Goal: Task Accomplishment & Management: Manage account settings

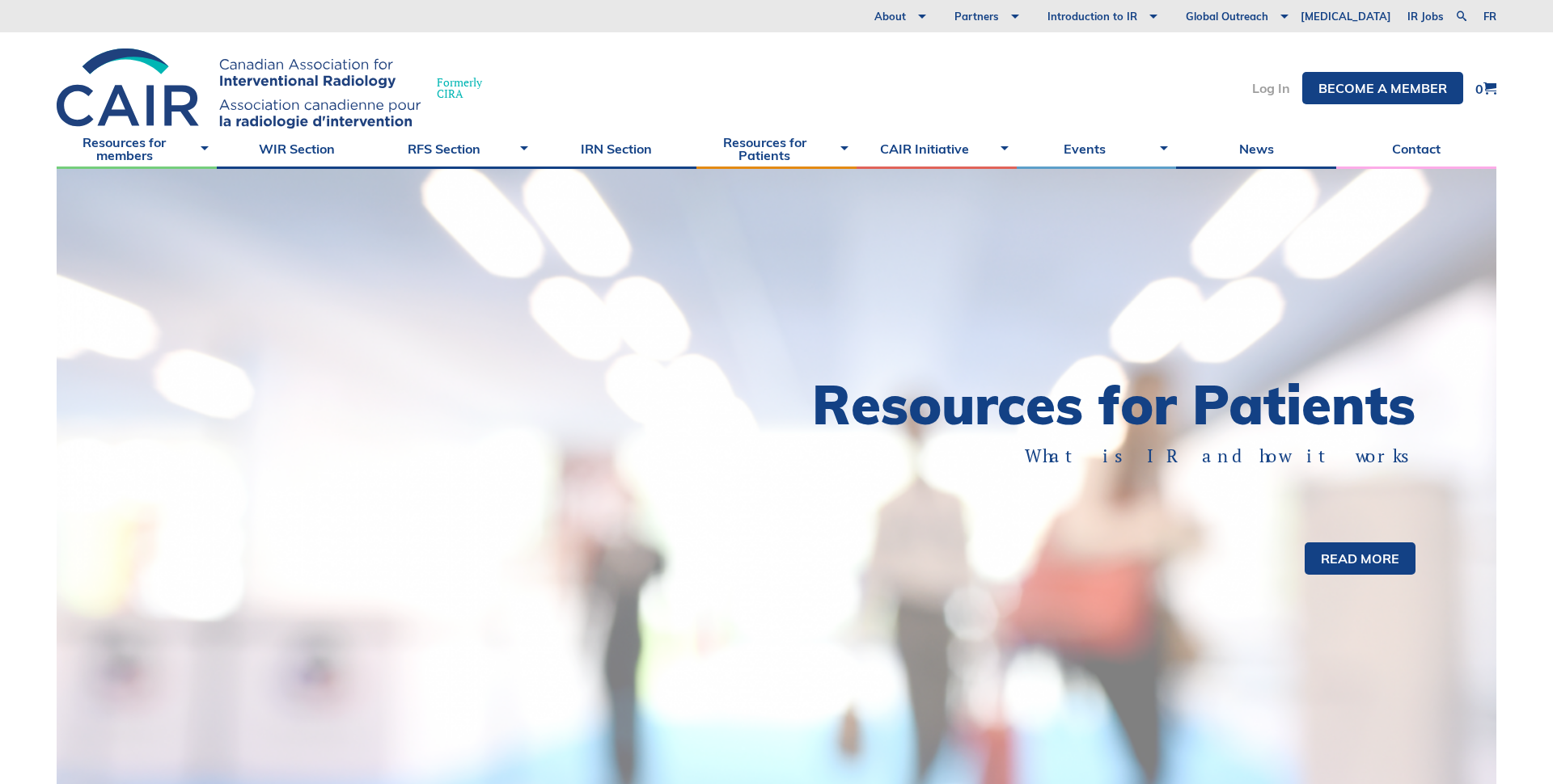
click at [1254, 86] on link "Log In" at bounding box center [1271, 88] width 38 height 13
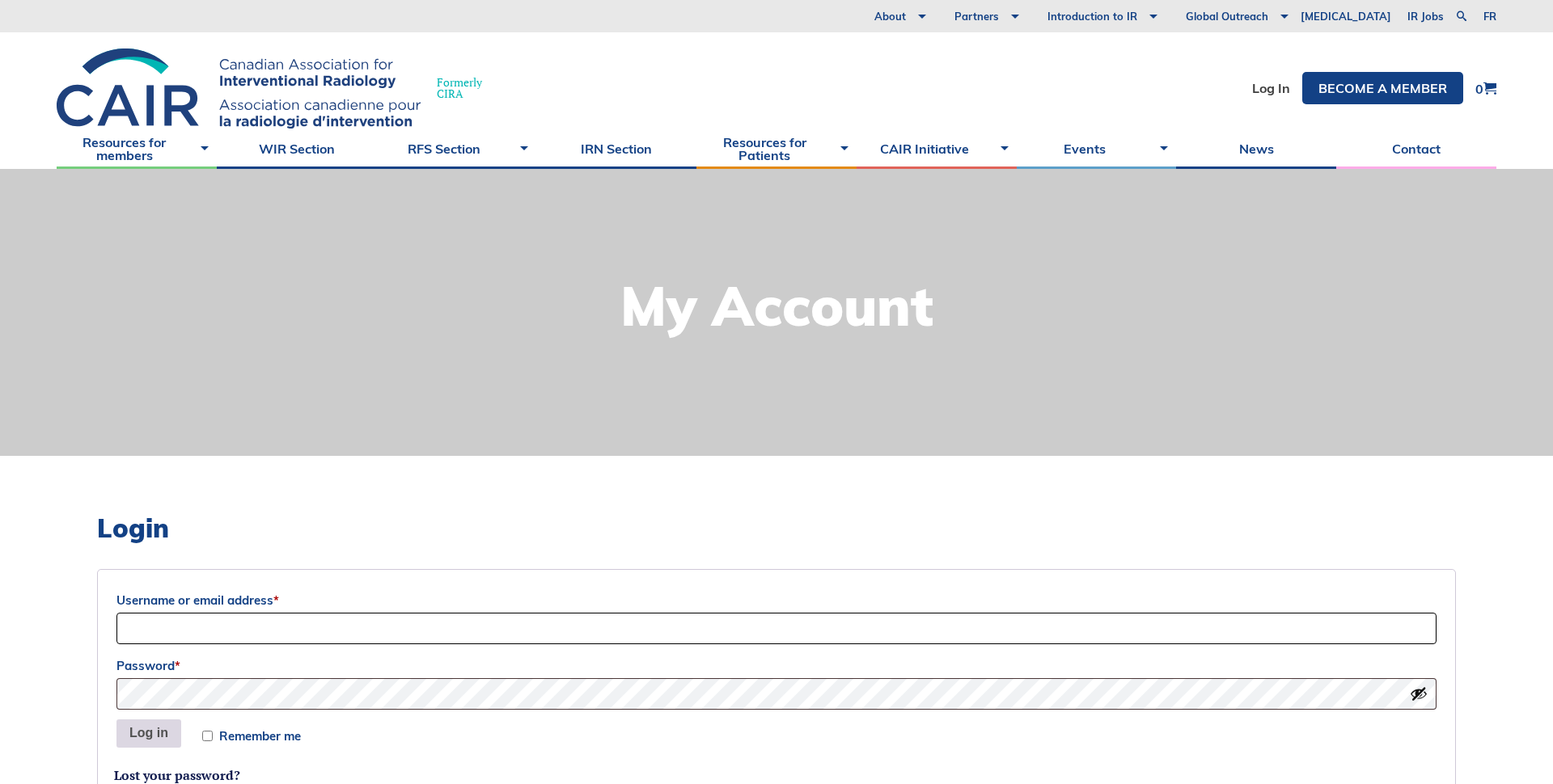
type input "Sociation-Dev"
click at [146, 734] on button "Log in" at bounding box center [149, 734] width 64 height 29
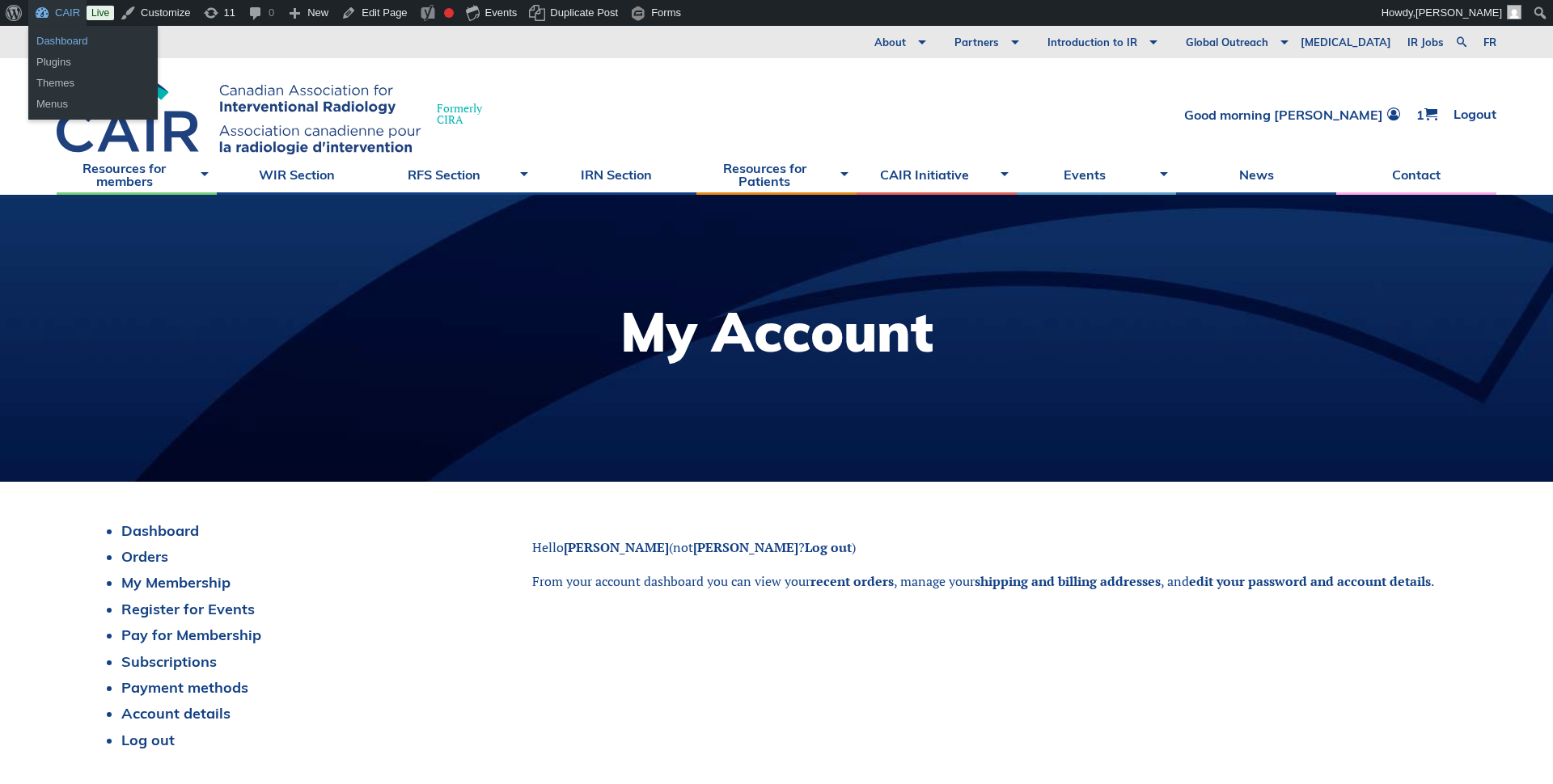
click at [63, 41] on link "Dashboard" at bounding box center [93, 41] width 130 height 21
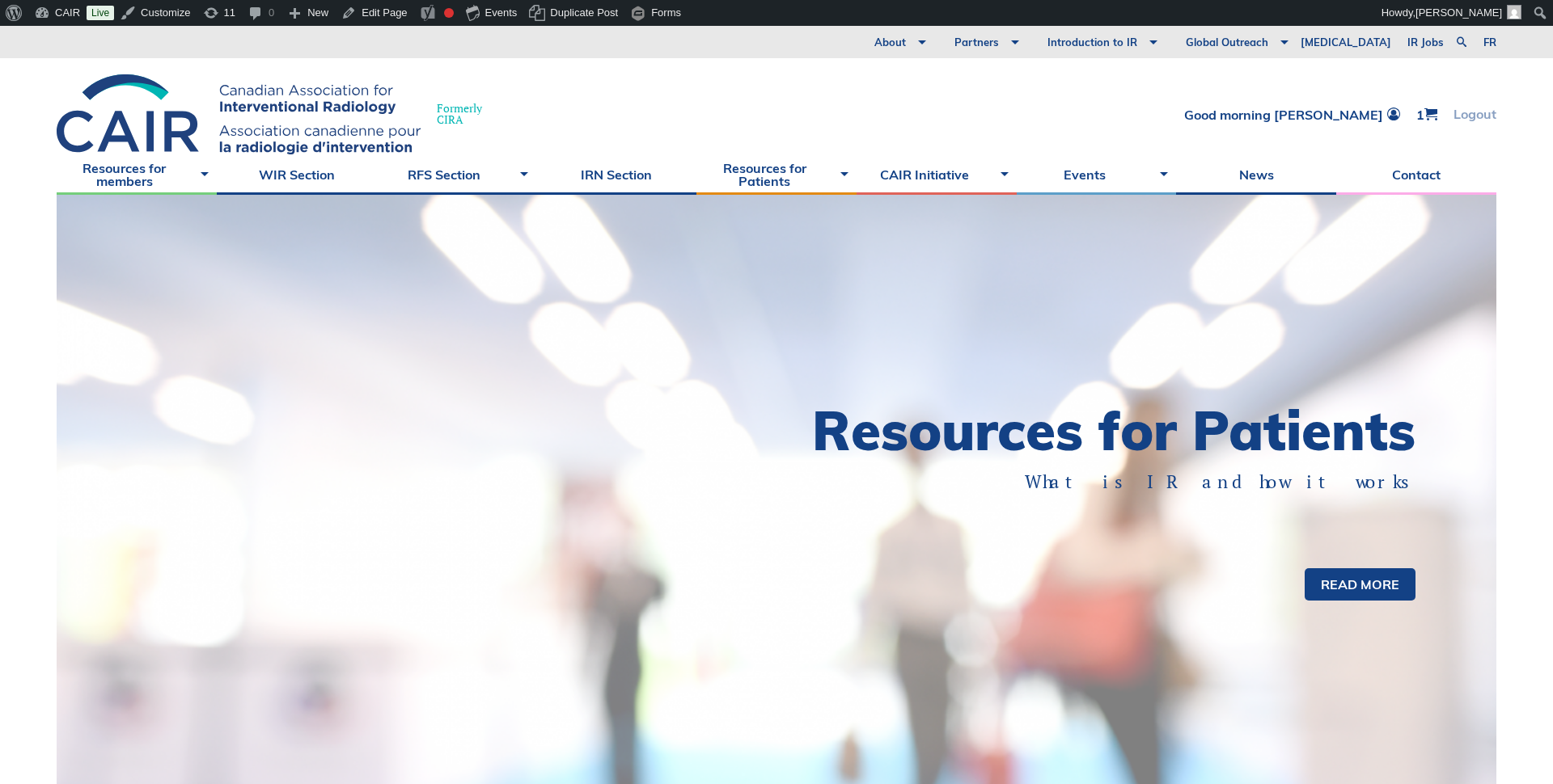
click at [1472, 112] on link "Logout" at bounding box center [1475, 114] width 43 height 14
